Goal: Task Accomplishment & Management: Manage account settings

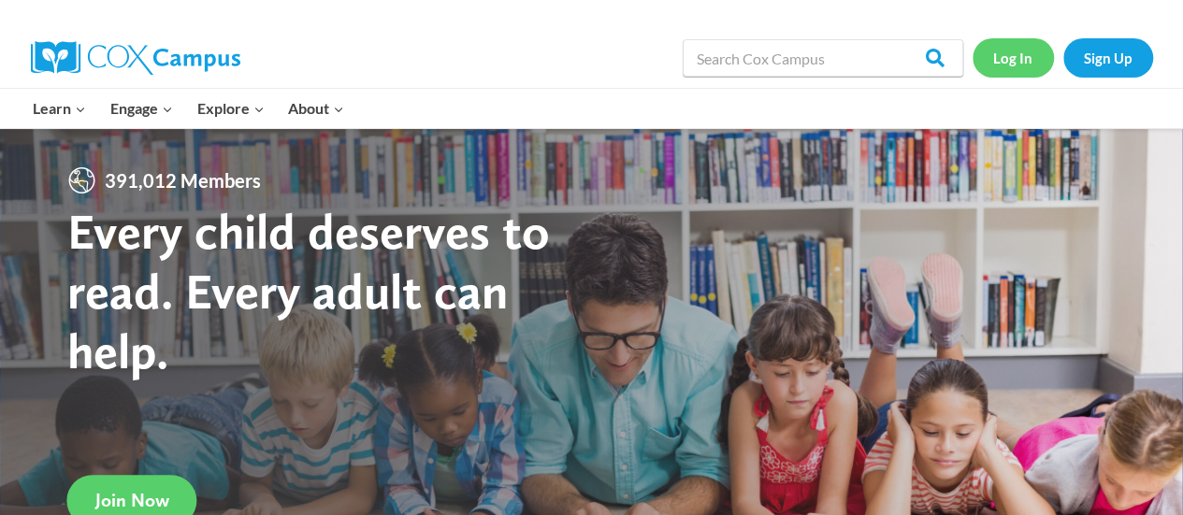
click at [985, 69] on link "Log In" at bounding box center [1012, 57] width 81 height 38
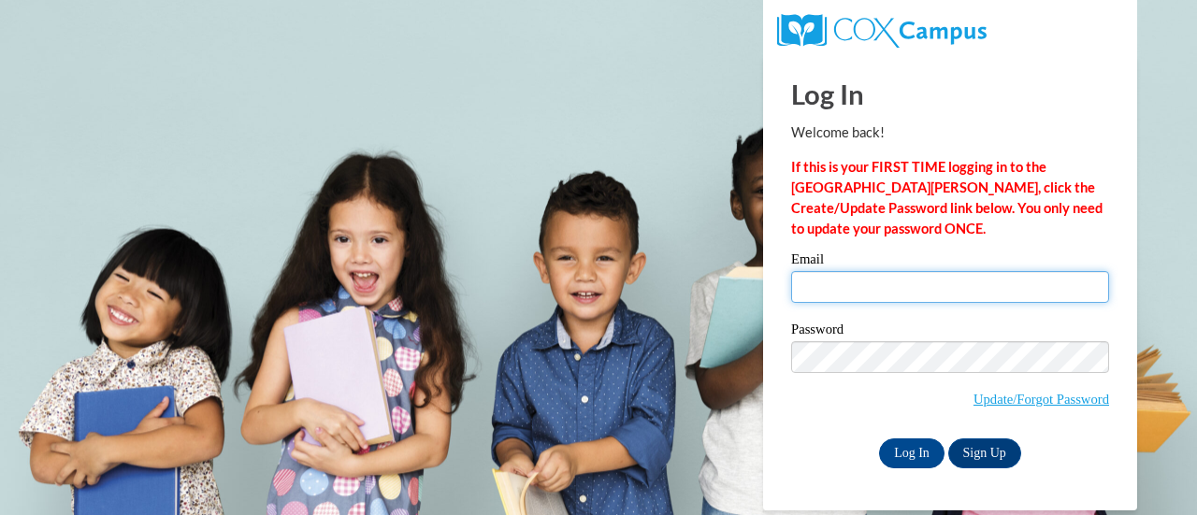
click at [873, 289] on input "Email" at bounding box center [950, 287] width 318 height 32
type input "bernylas10@gmail.com"
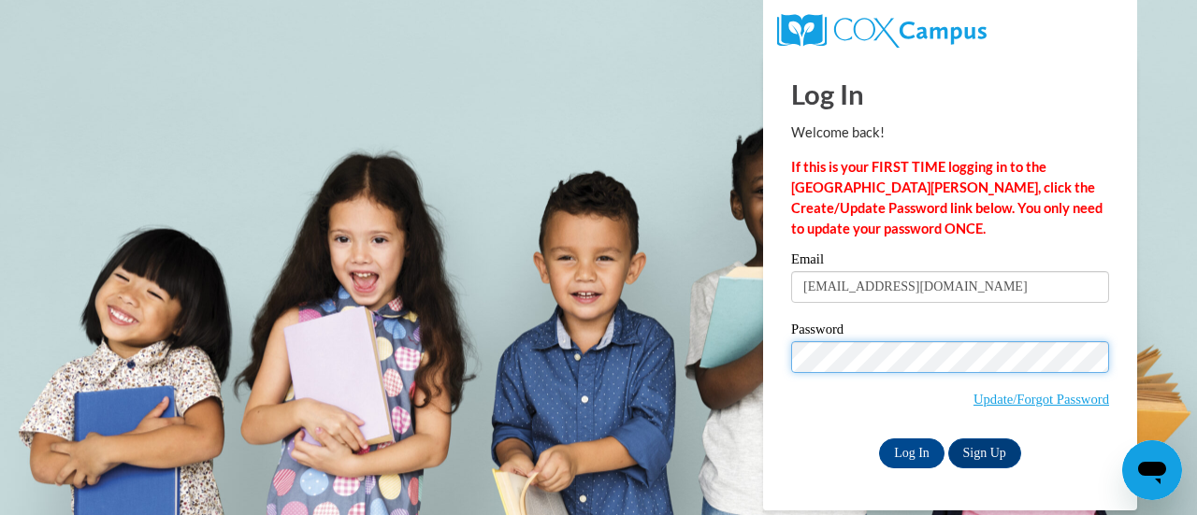
click at [879, 439] on input "Log In" at bounding box center [911, 454] width 65 height 30
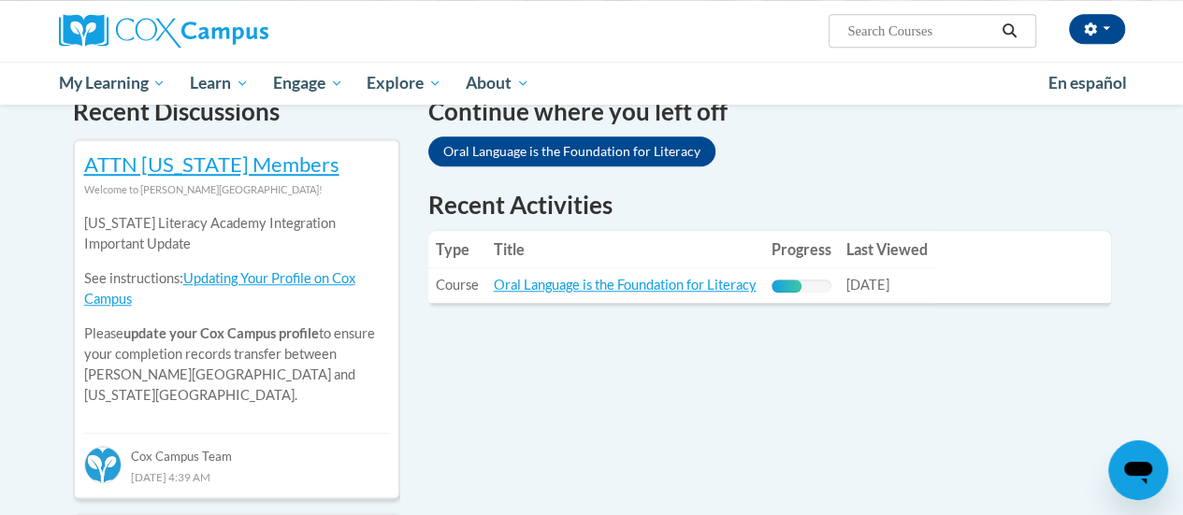
scroll to position [593, 0]
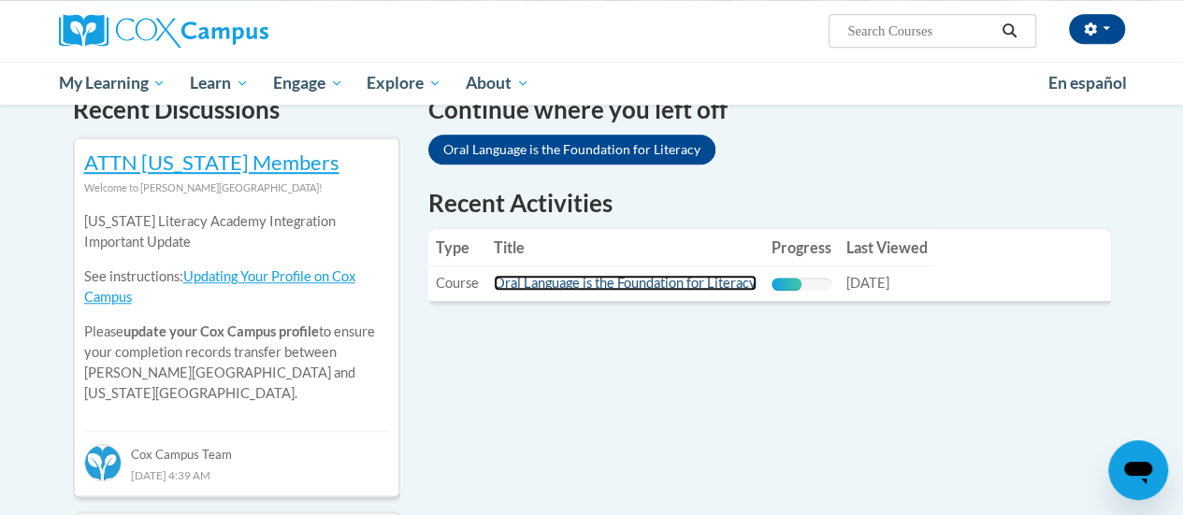
click at [629, 281] on link "Oral Language is the Foundation for Literacy" at bounding box center [625, 283] width 263 height 16
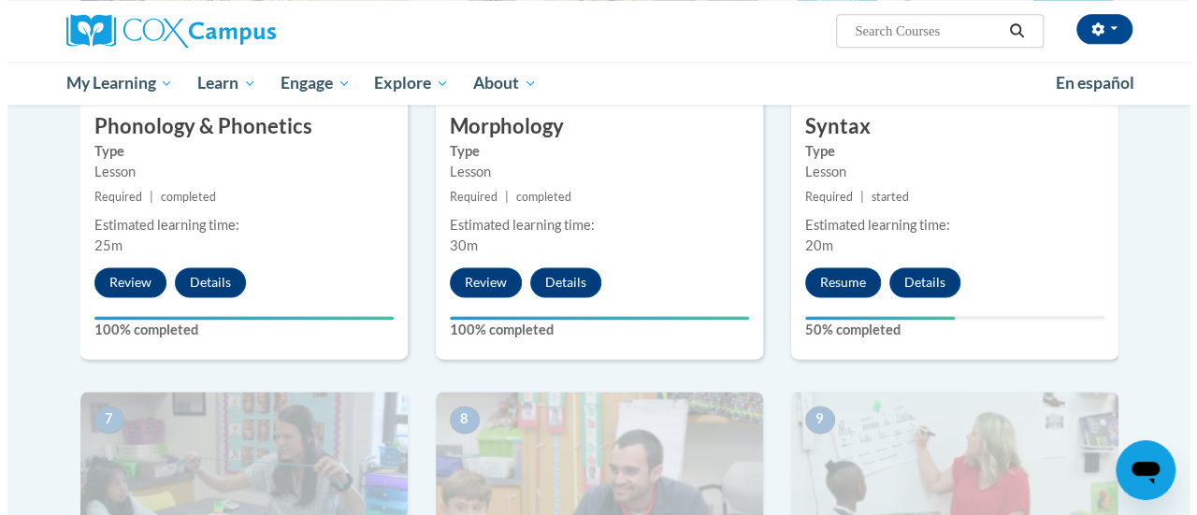
scroll to position [1202, 0]
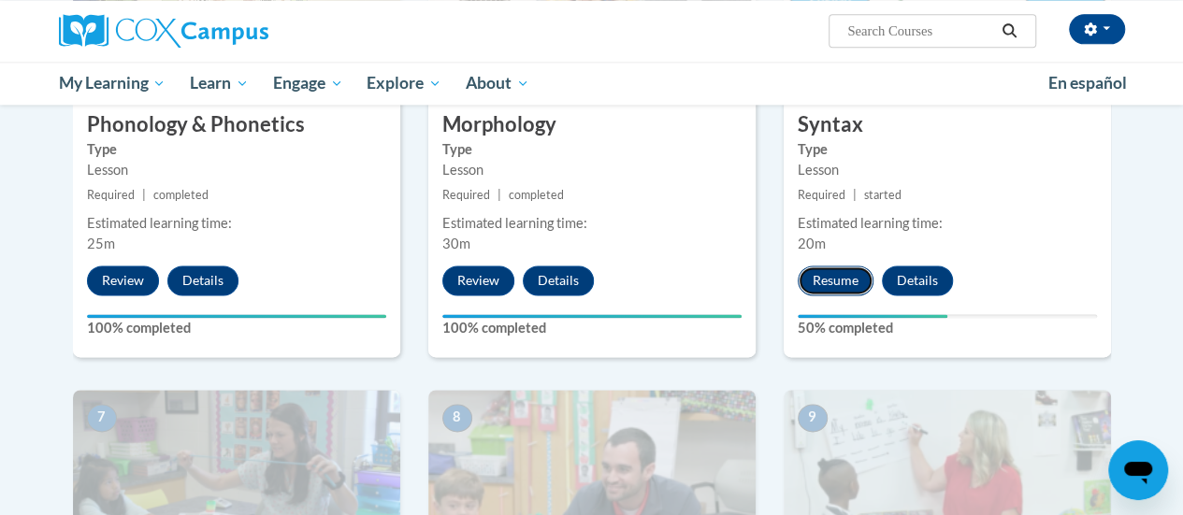
click at [810, 284] on button "Resume" at bounding box center [836, 281] width 76 height 30
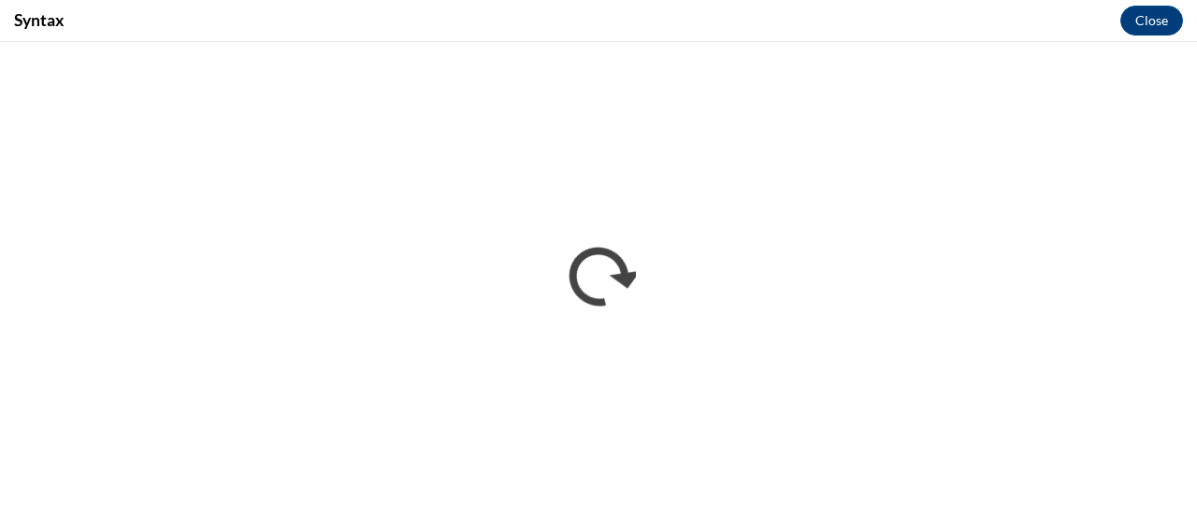
scroll to position [0, 0]
